Goal: Go to known website: Go to known website

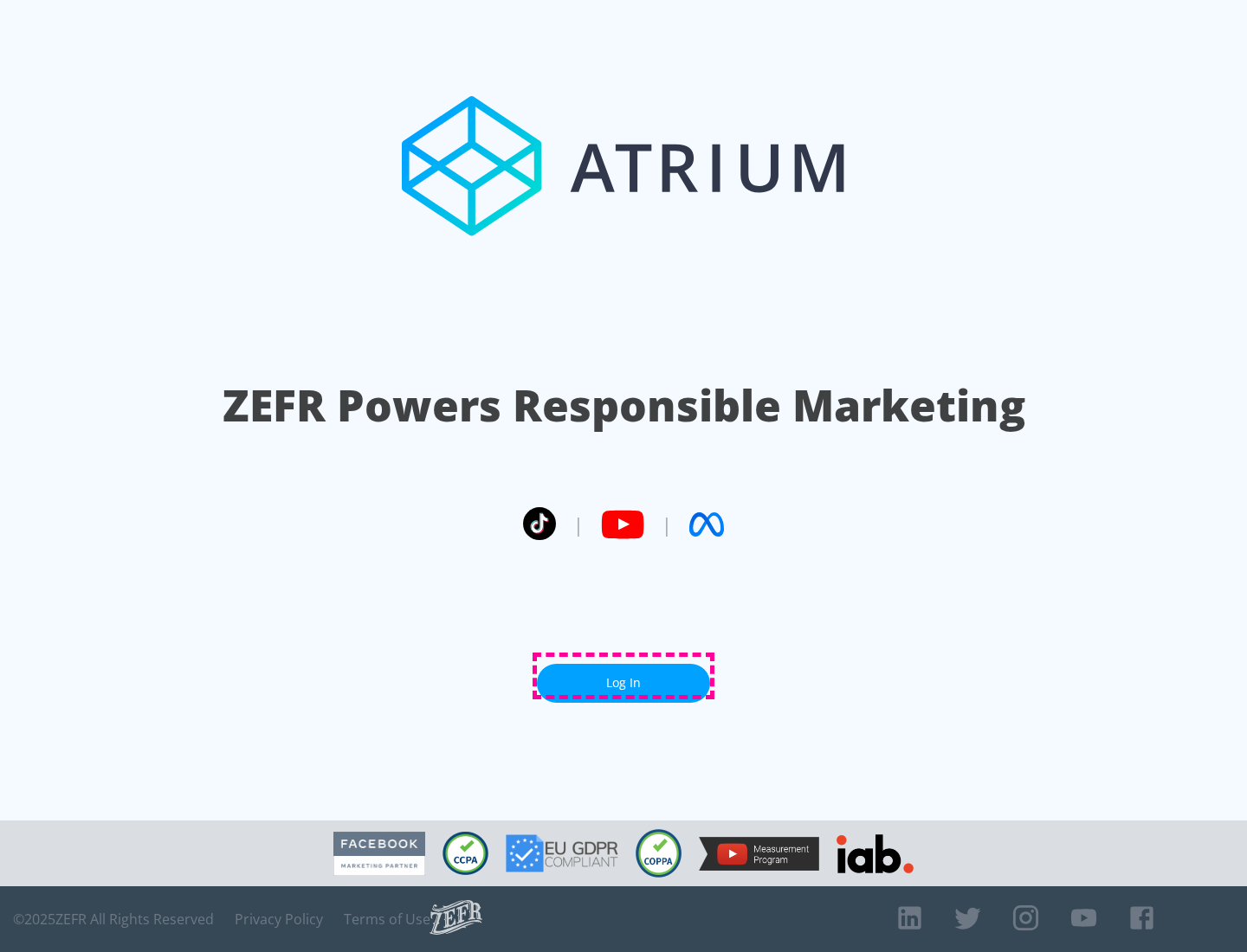
click at [624, 676] on link "Log In" at bounding box center [624, 683] width 174 height 39
